Goal: Task Accomplishment & Management: Use online tool/utility

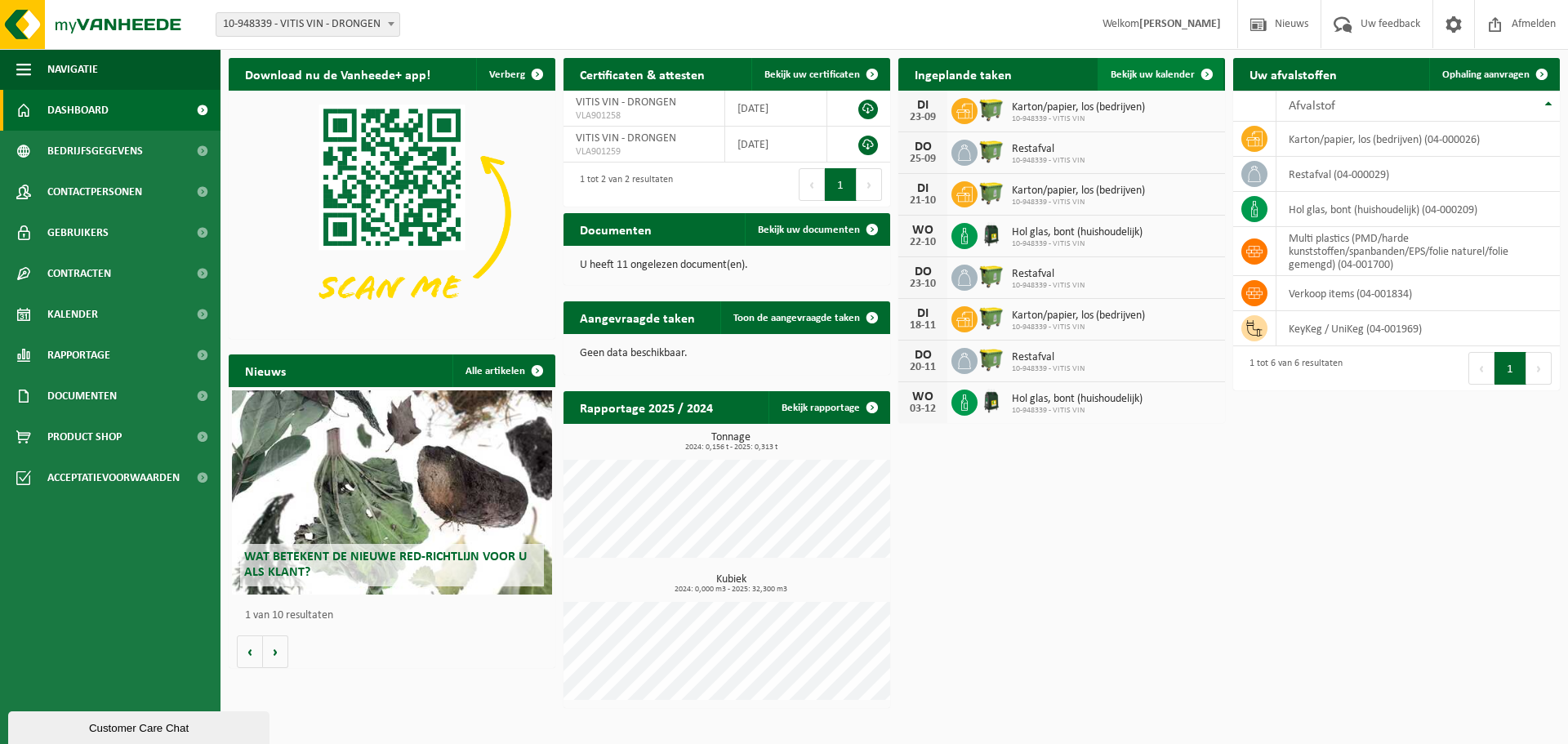
click at [1154, 73] on span "Bekijk uw kalender" at bounding box center [1153, 75] width 85 height 11
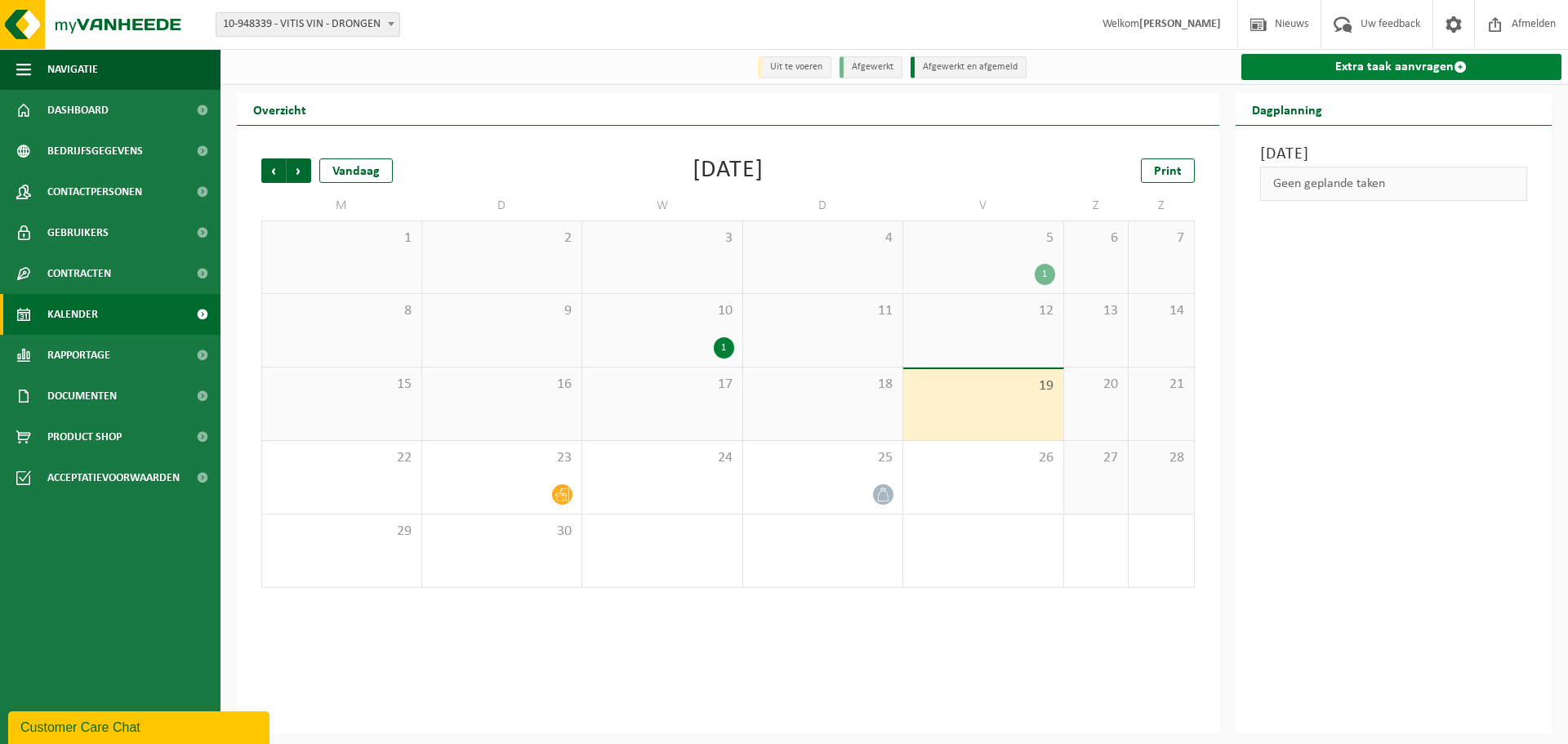
click at [1340, 80] on link "Extra taak aanvragen" at bounding box center [1401, 67] width 321 height 26
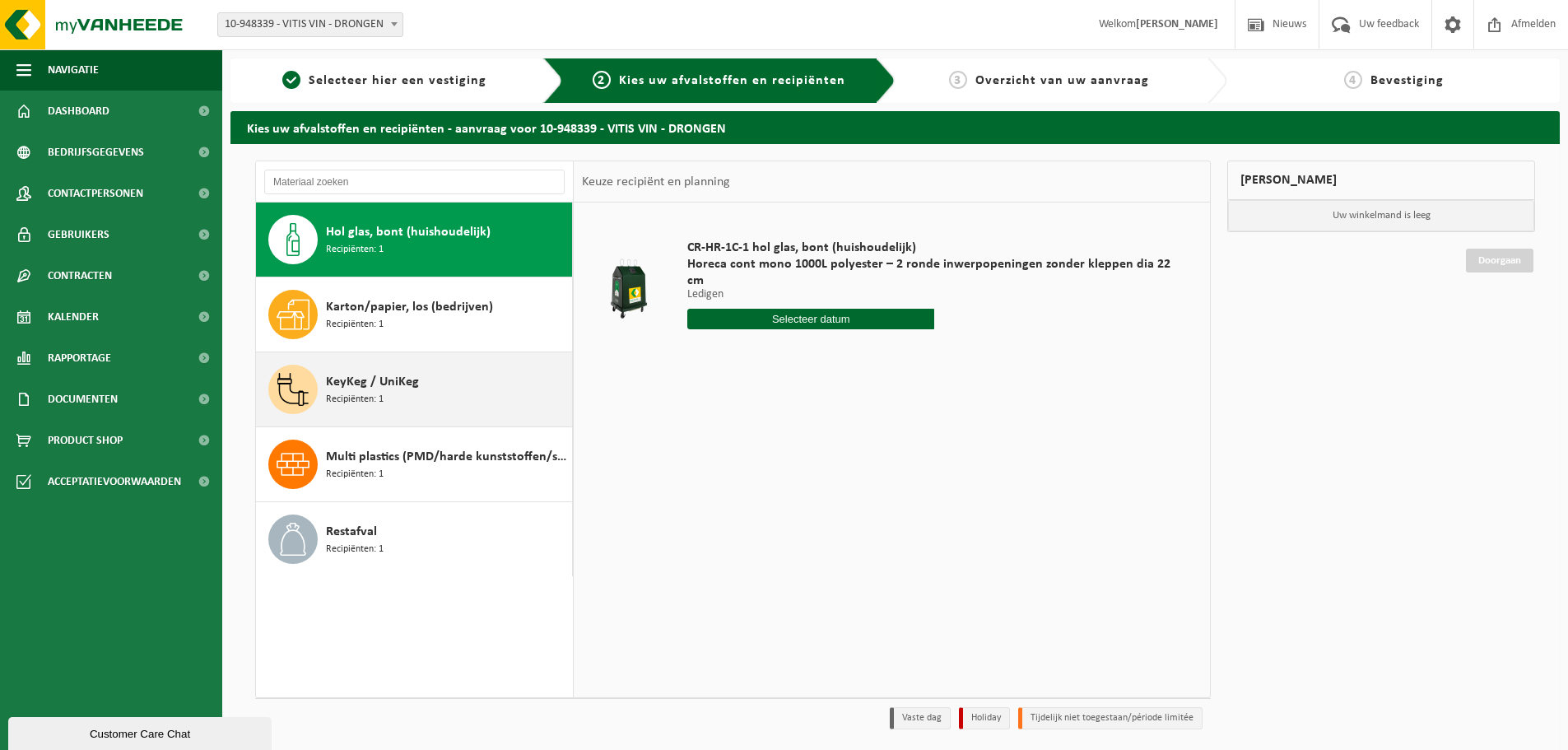
click at [447, 404] on div "KeyKeg / UniKeg Recipiënten: 1" at bounding box center [447, 389] width 242 height 50
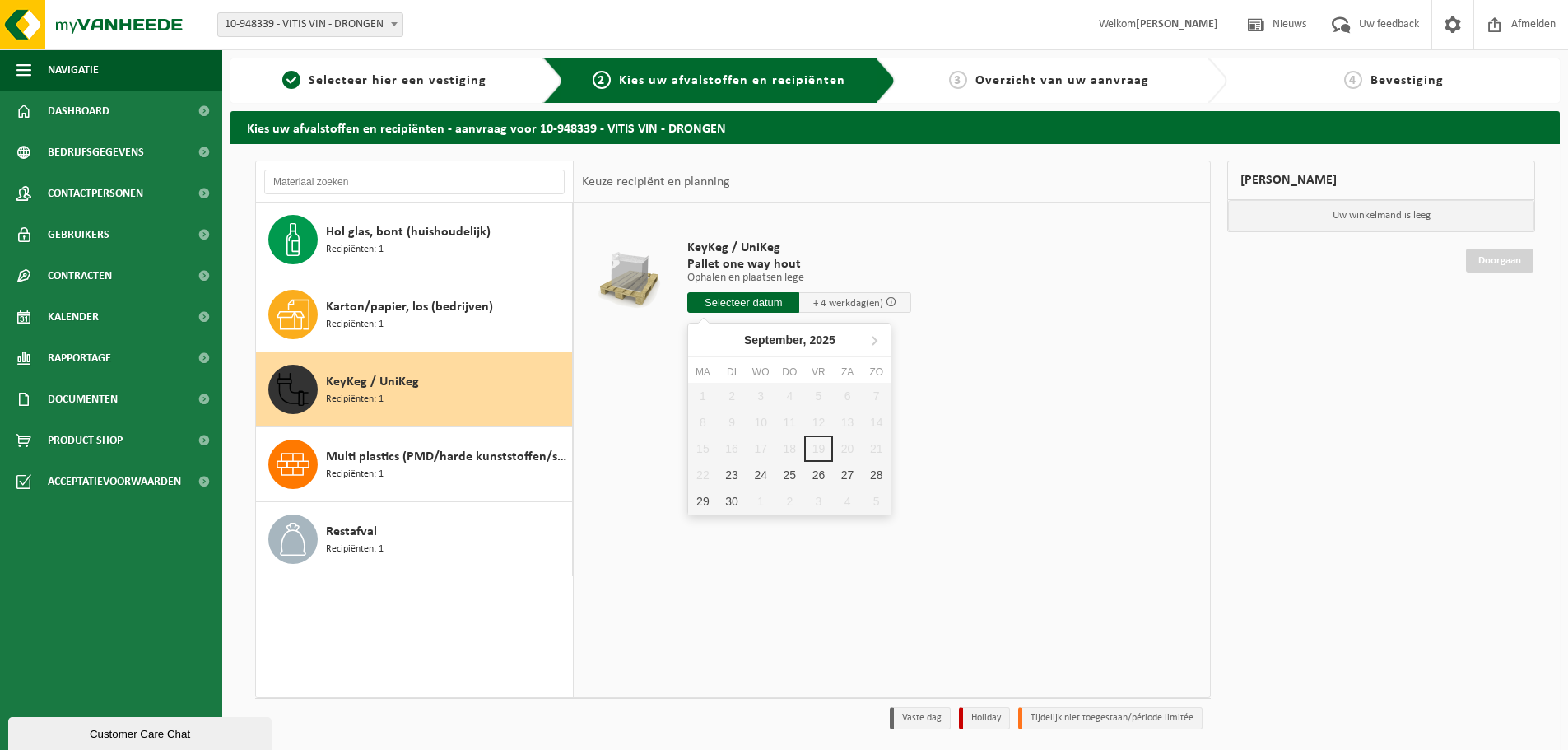
click at [758, 300] on input "text" at bounding box center [743, 302] width 112 height 21
click at [734, 475] on div "23" at bounding box center [731, 475] width 29 height 26
type input "Van 2025-09-23"
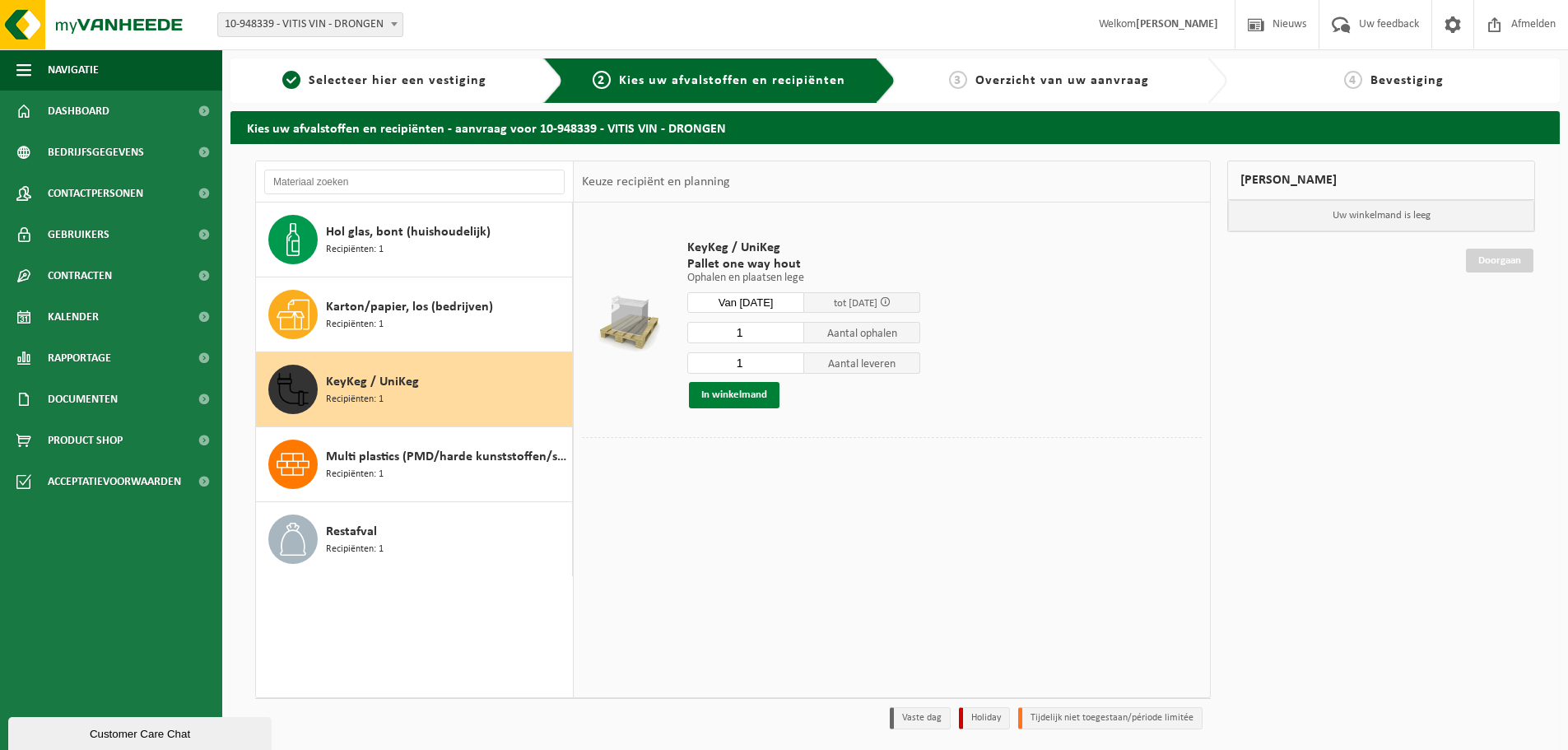
click at [748, 401] on button "In winkelmand" at bounding box center [734, 395] width 91 height 26
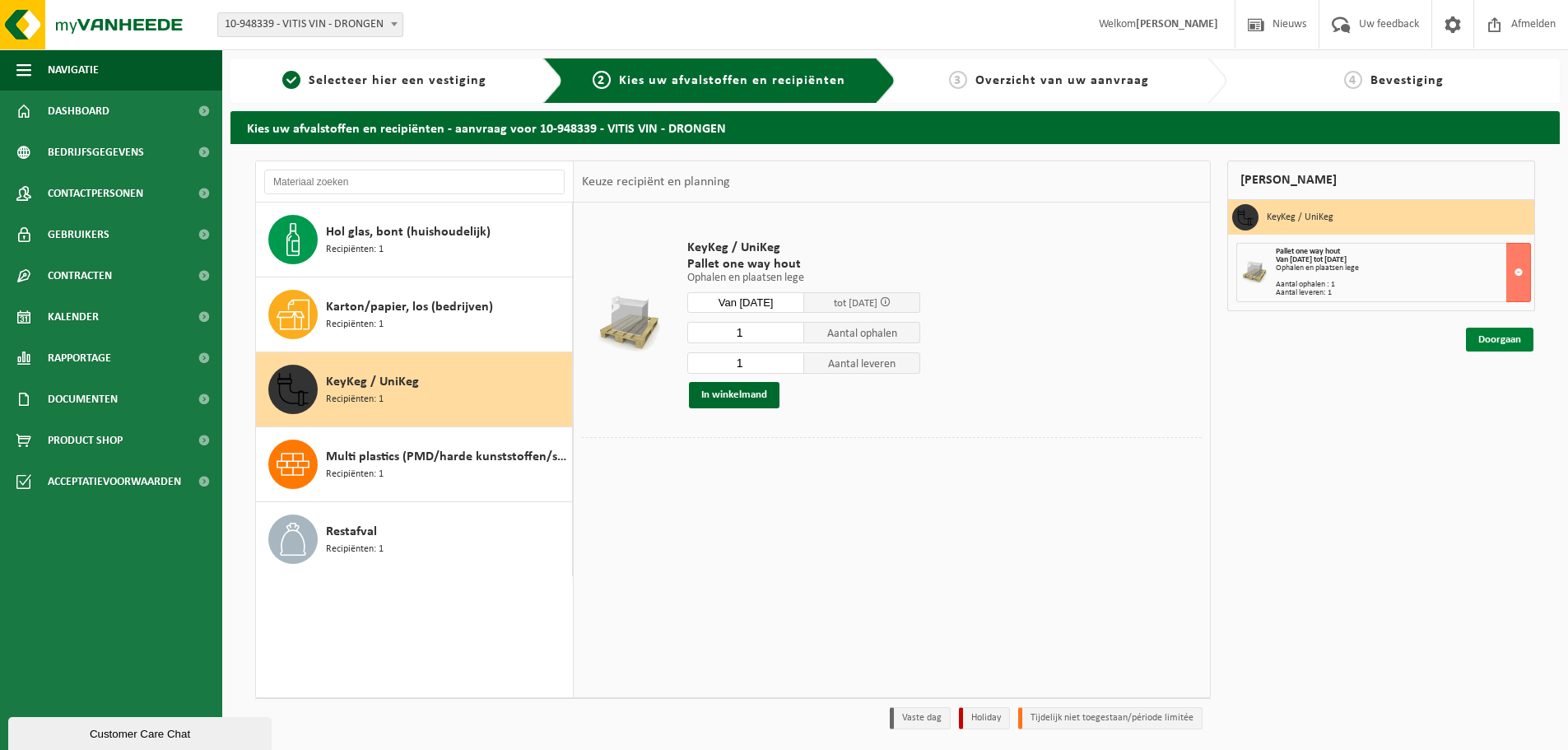
click at [1512, 342] on link "Doorgaan" at bounding box center [1500, 339] width 68 height 24
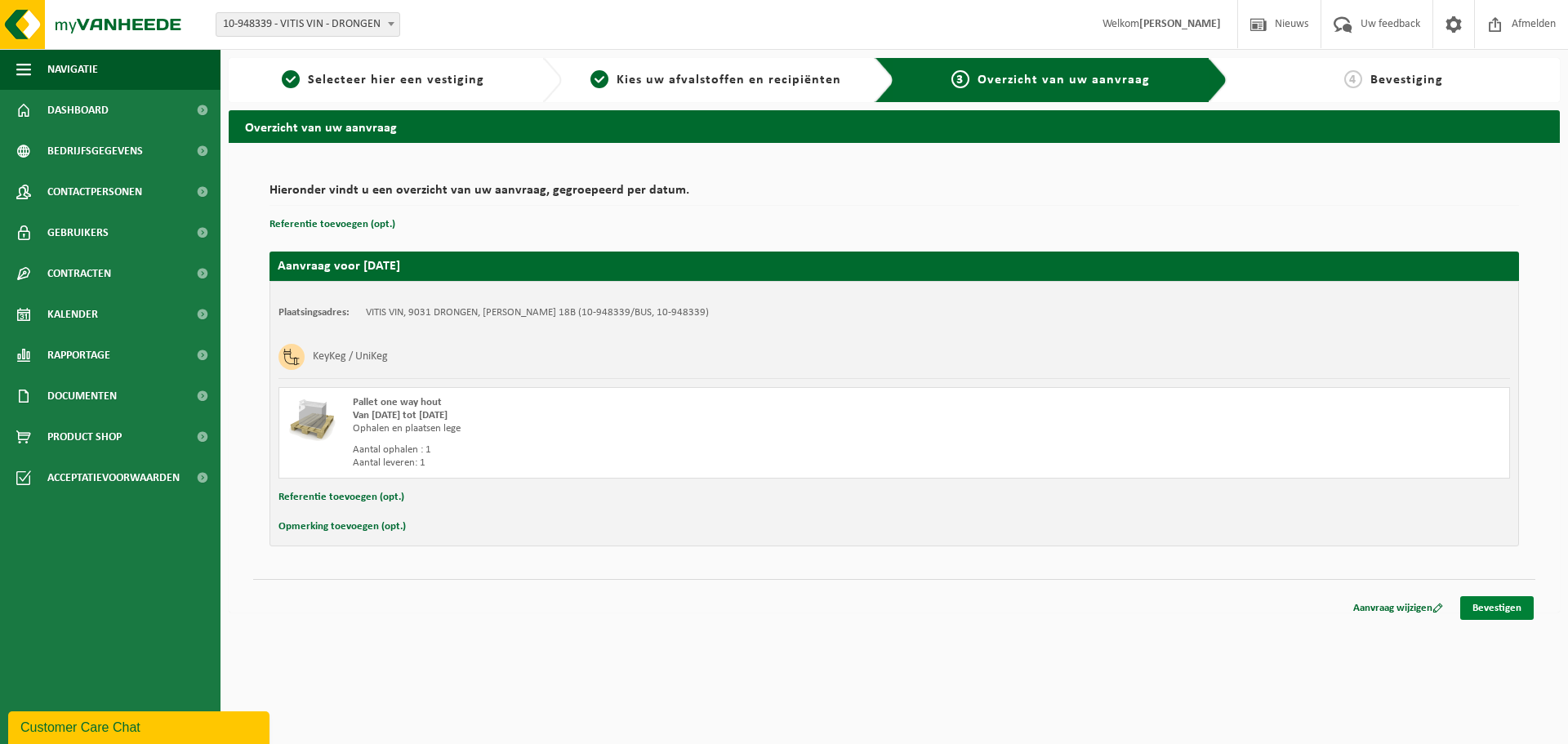
click at [1512, 616] on link "Bevestigen" at bounding box center [1497, 608] width 74 height 24
